Goal: Information Seeking & Learning: Understand process/instructions

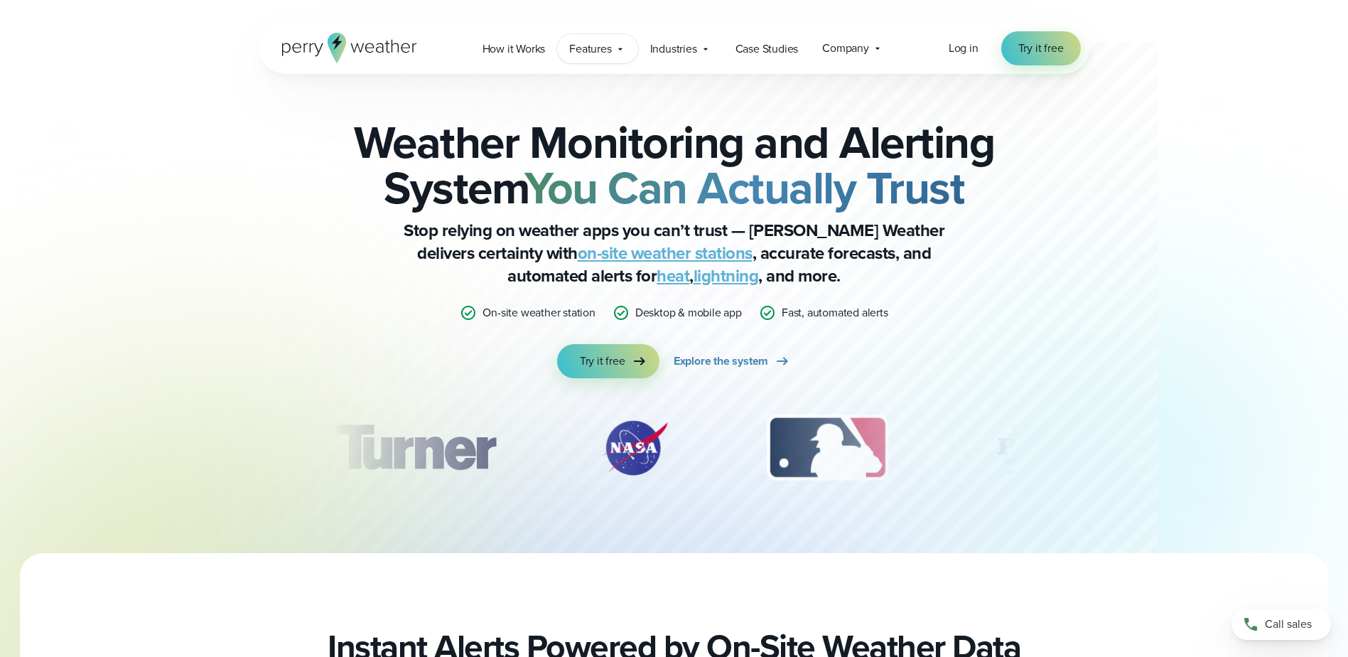
click at [618, 55] on div "Features Explore All Features Explore Perry Weather's on-site weather hardware …" at bounding box center [597, 48] width 80 height 29
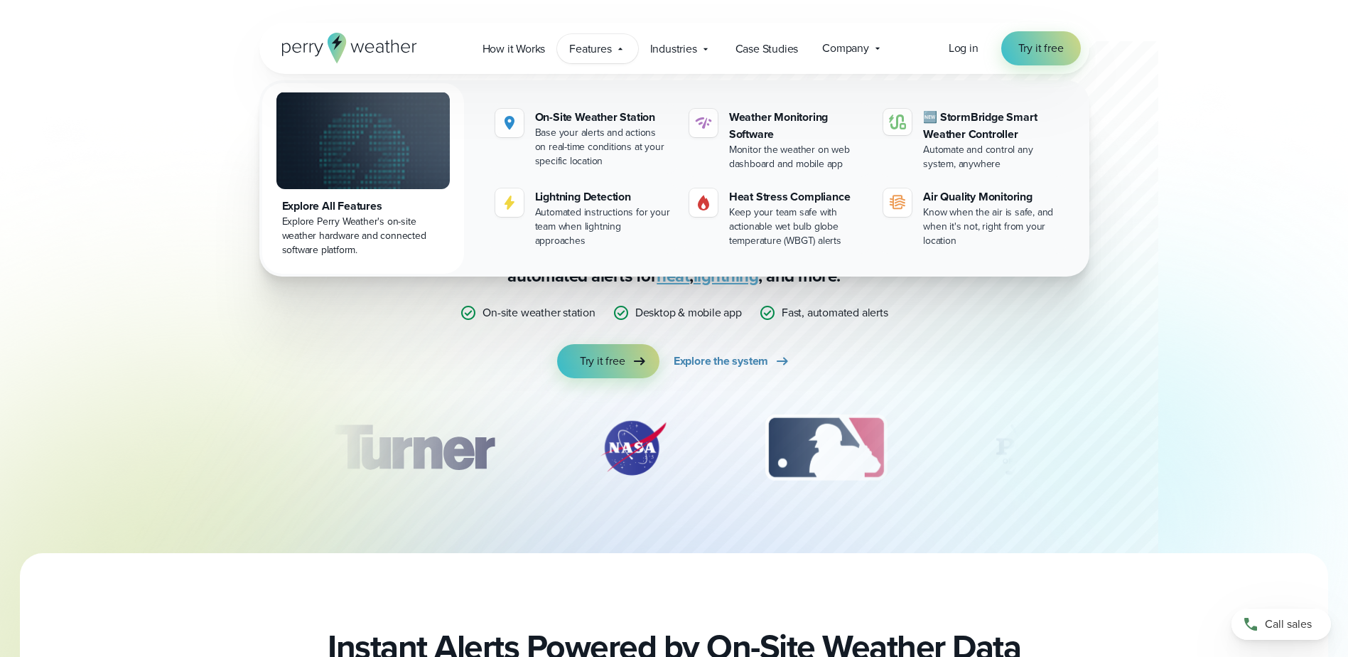
click at [618, 49] on icon at bounding box center [620, 48] width 11 height 11
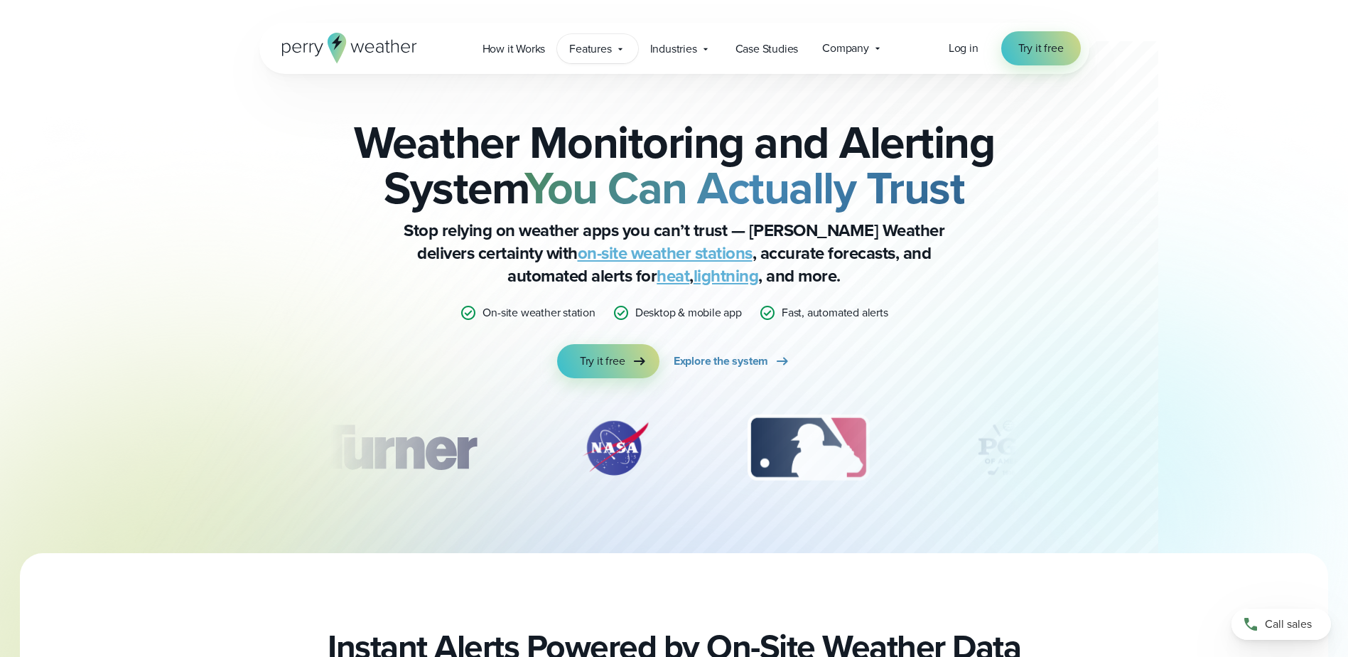
click at [618, 49] on icon at bounding box center [620, 48] width 11 height 11
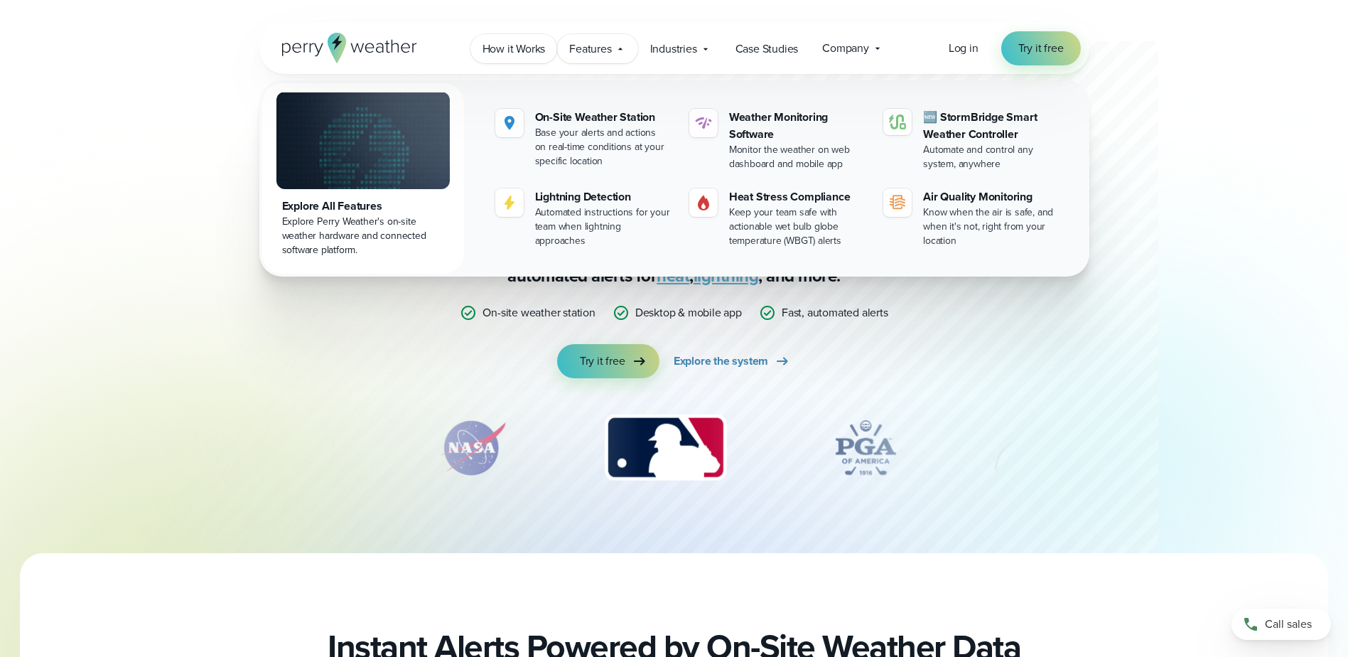
click at [495, 50] on span "How it Works" at bounding box center [514, 49] width 63 height 17
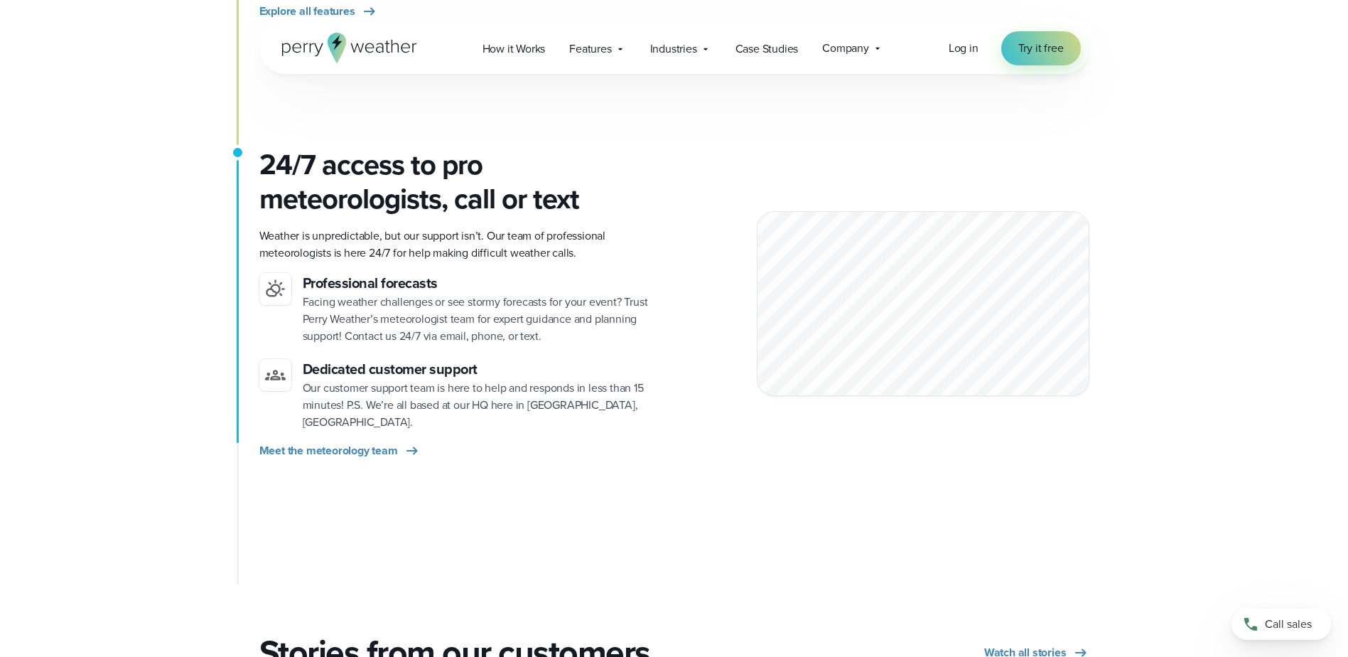
scroll to position [1919, 0]
